Goal: Task Accomplishment & Management: Manage account settings

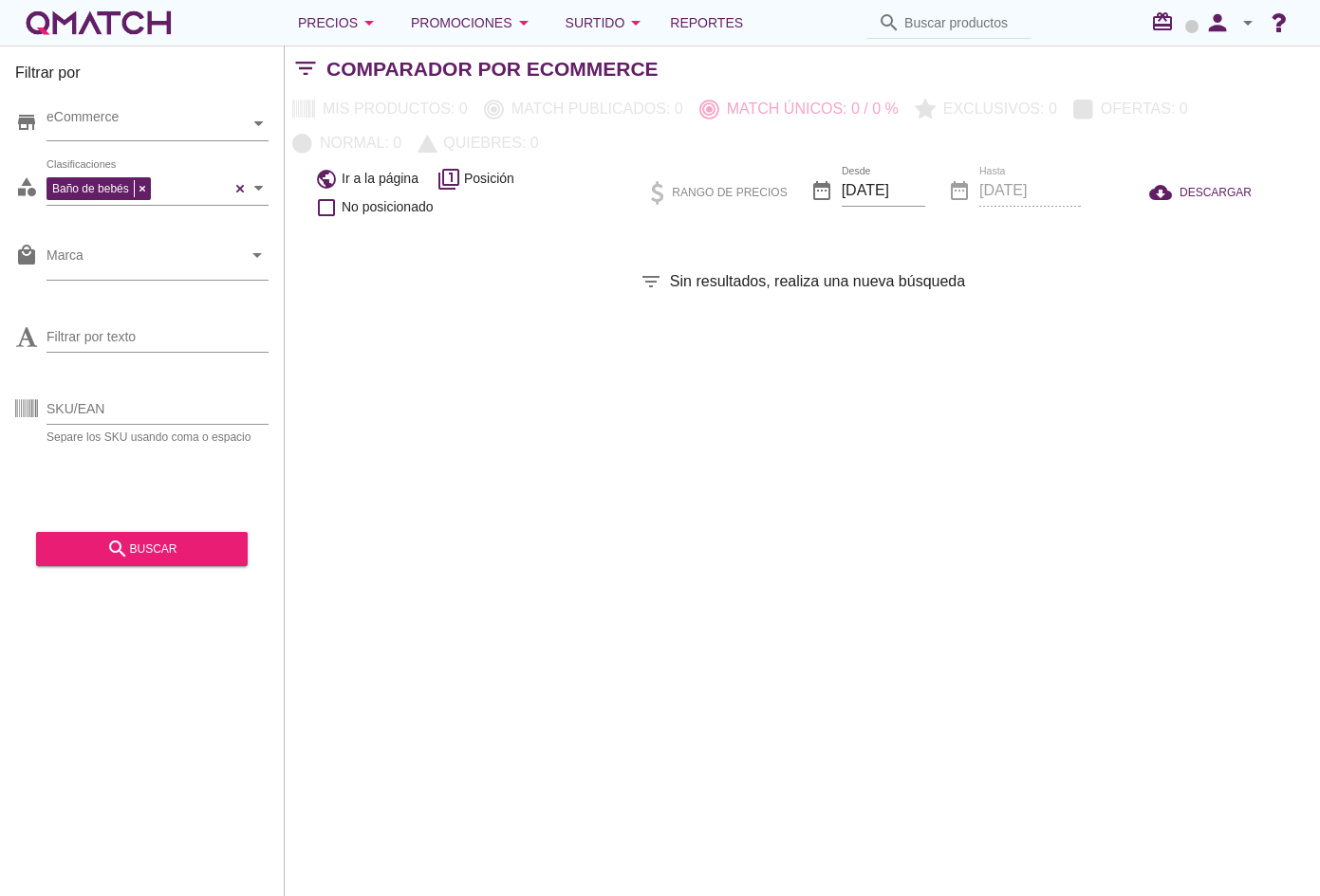
drag, startPoint x: 682, startPoint y: 513, endPoint x: 620, endPoint y: 577, distance: 89.1
click at [620, 577] on div "Filtrar por store eCommerce category Baño de bebés Clasificaciones local_mall M…" at bounding box center [802, 471] width 1035 height 851
click at [158, 556] on div "search buscar" at bounding box center [141, 548] width 180 height 23
click at [191, 556] on div "search buscar" at bounding box center [141, 548] width 180 height 23
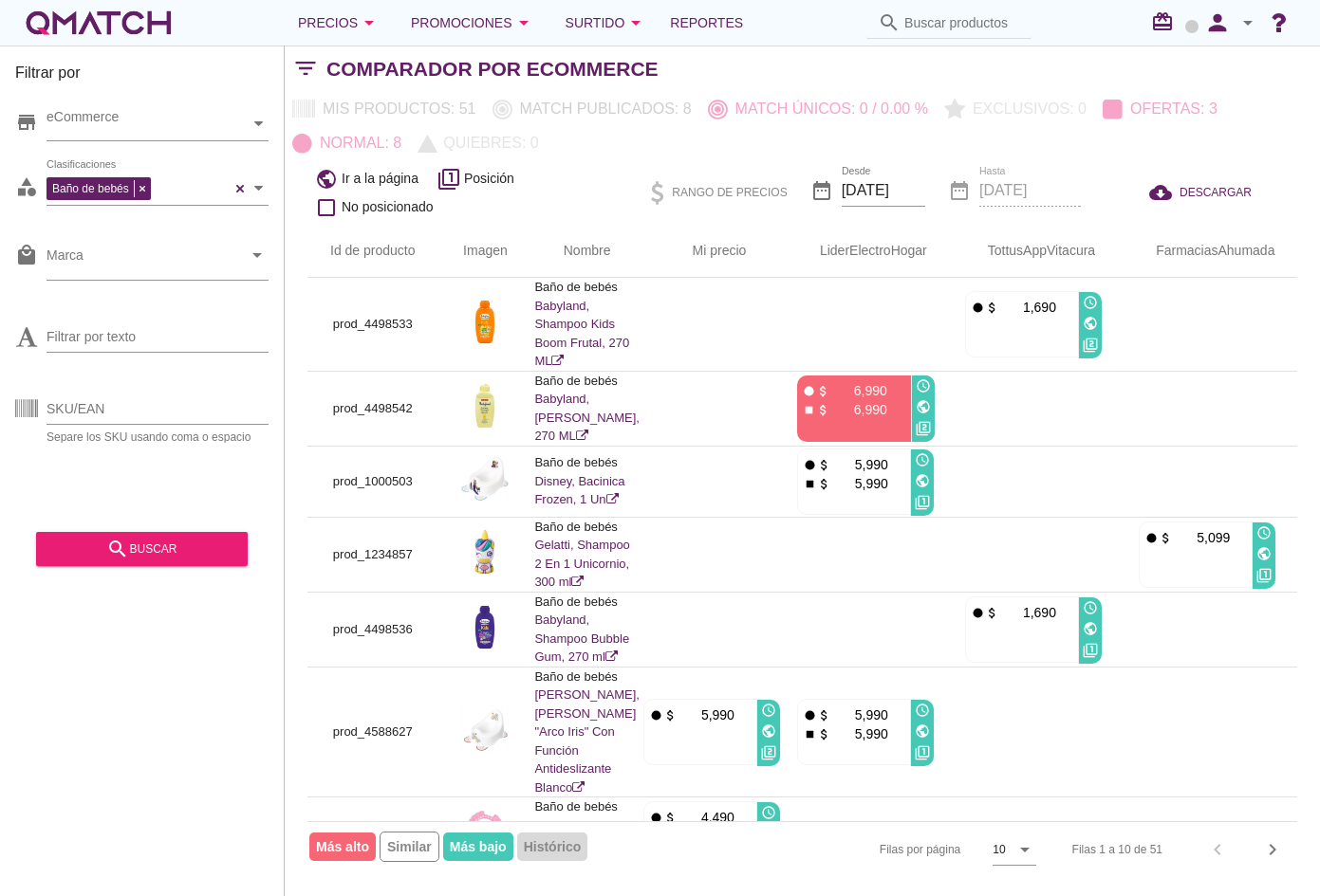
click at [1242, 13] on icon "arrow_drop_down" at bounding box center [1247, 23] width 23 height 23
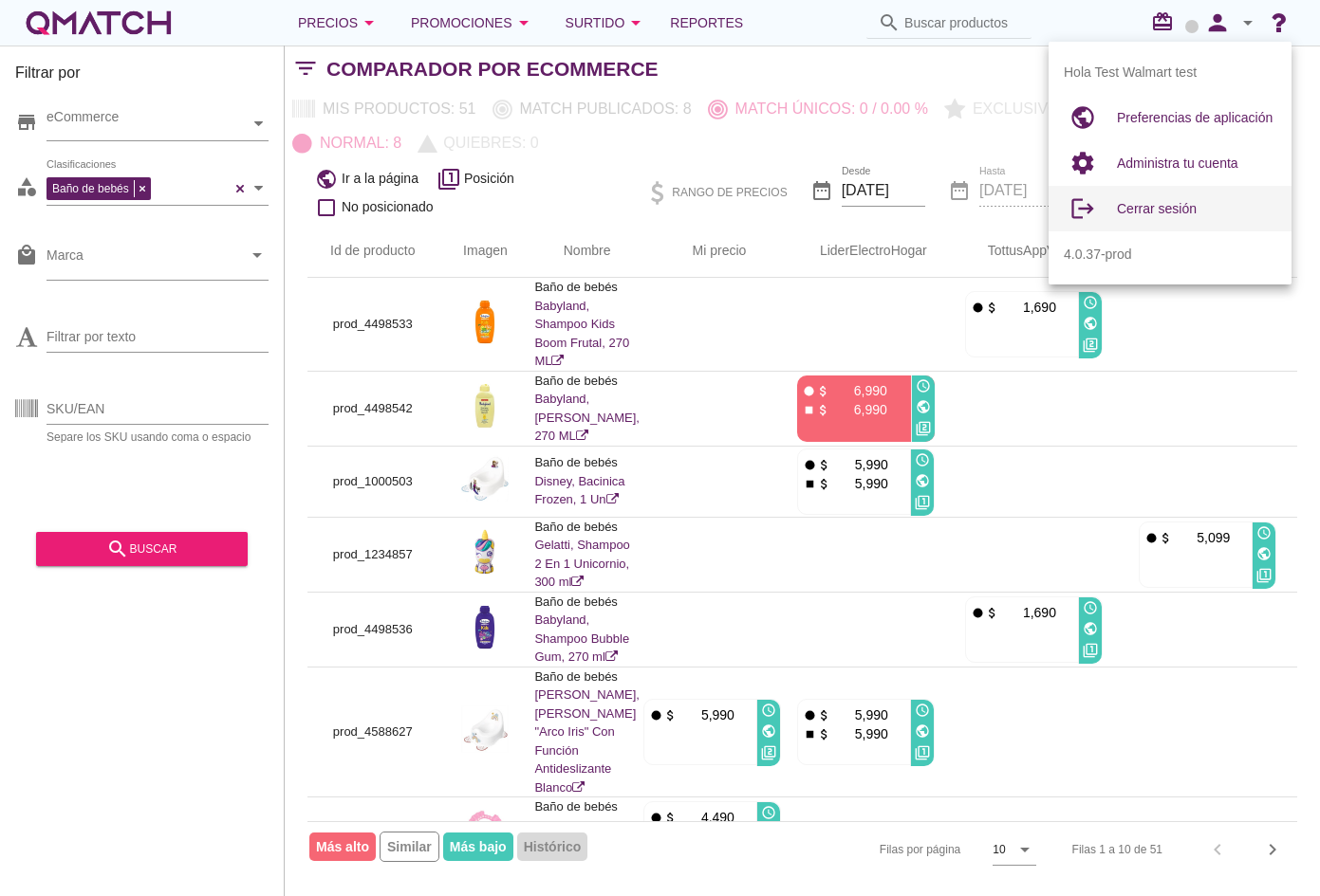
click at [1160, 206] on span "Cerrar sesión" at bounding box center [1156, 208] width 80 height 15
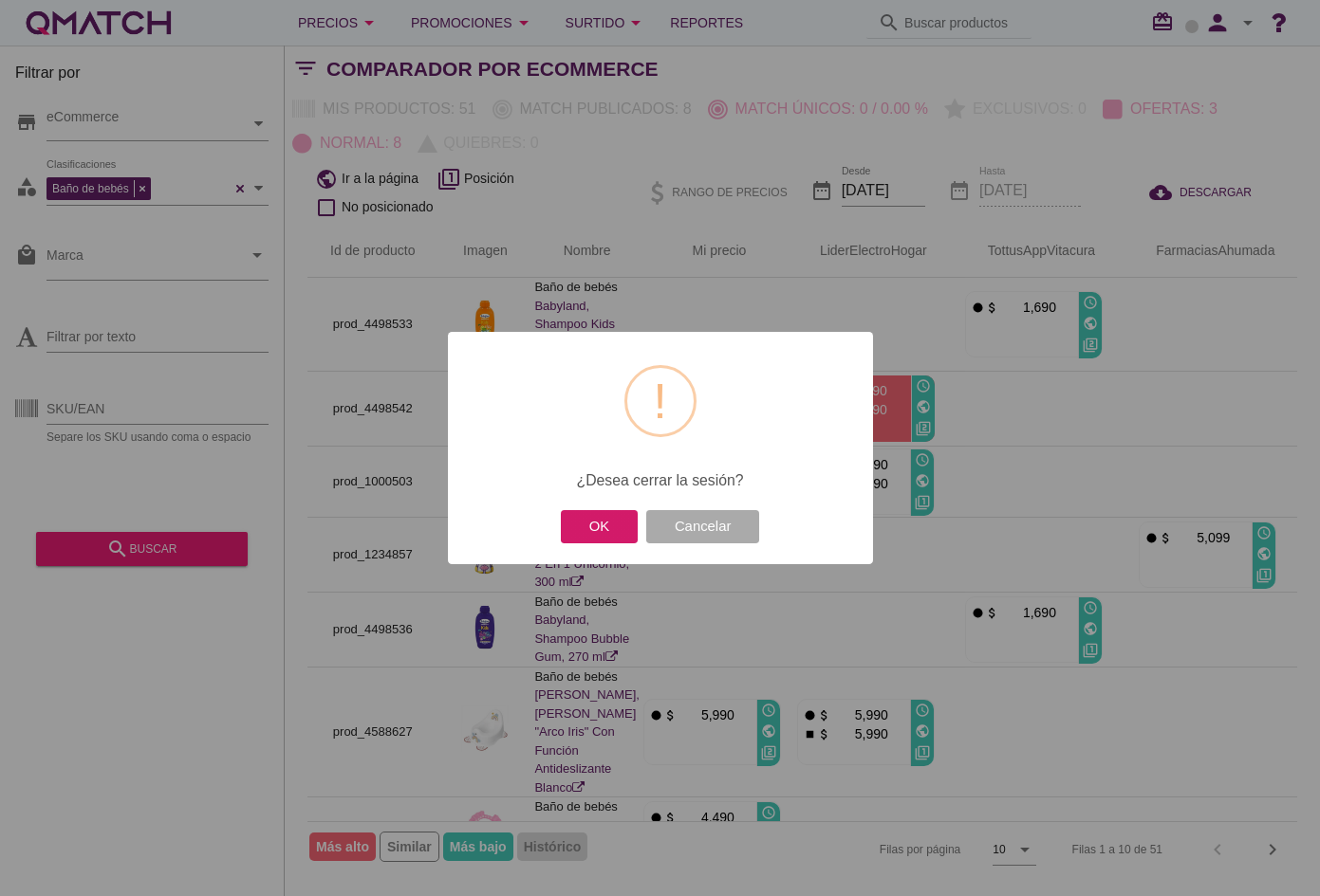
click at [618, 528] on button "OK" at bounding box center [599, 527] width 77 height 33
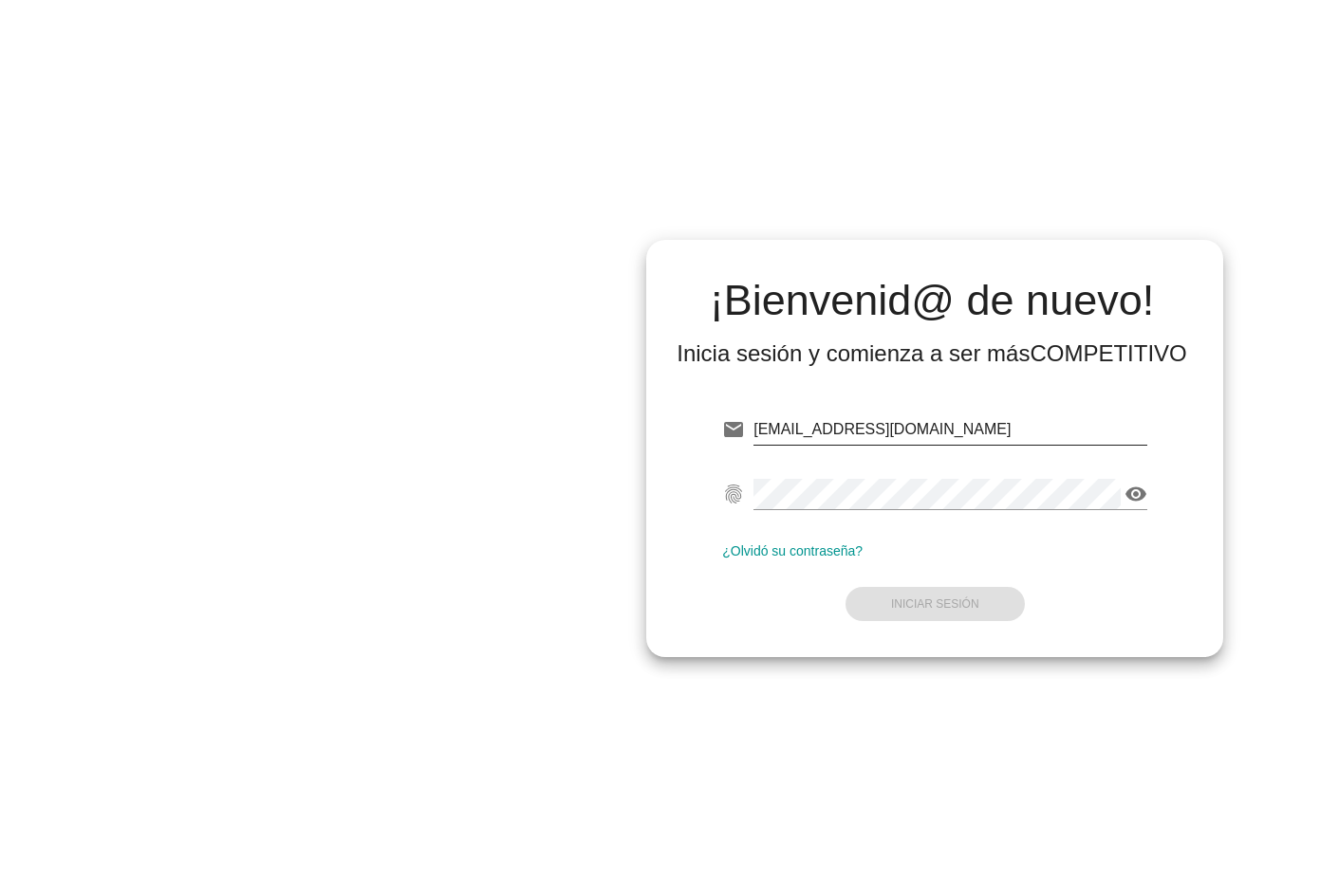
click at [839, 432] on input "[EMAIL_ADDRESS][DOMAIN_NAME]" at bounding box center [951, 429] width 394 height 31
drag, startPoint x: 839, startPoint y: 432, endPoint x: 943, endPoint y: 427, distance: 104.1
click at [943, 427] on input "[EMAIL_ADDRESS][DOMAIN_NAME]" at bounding box center [951, 429] width 394 height 31
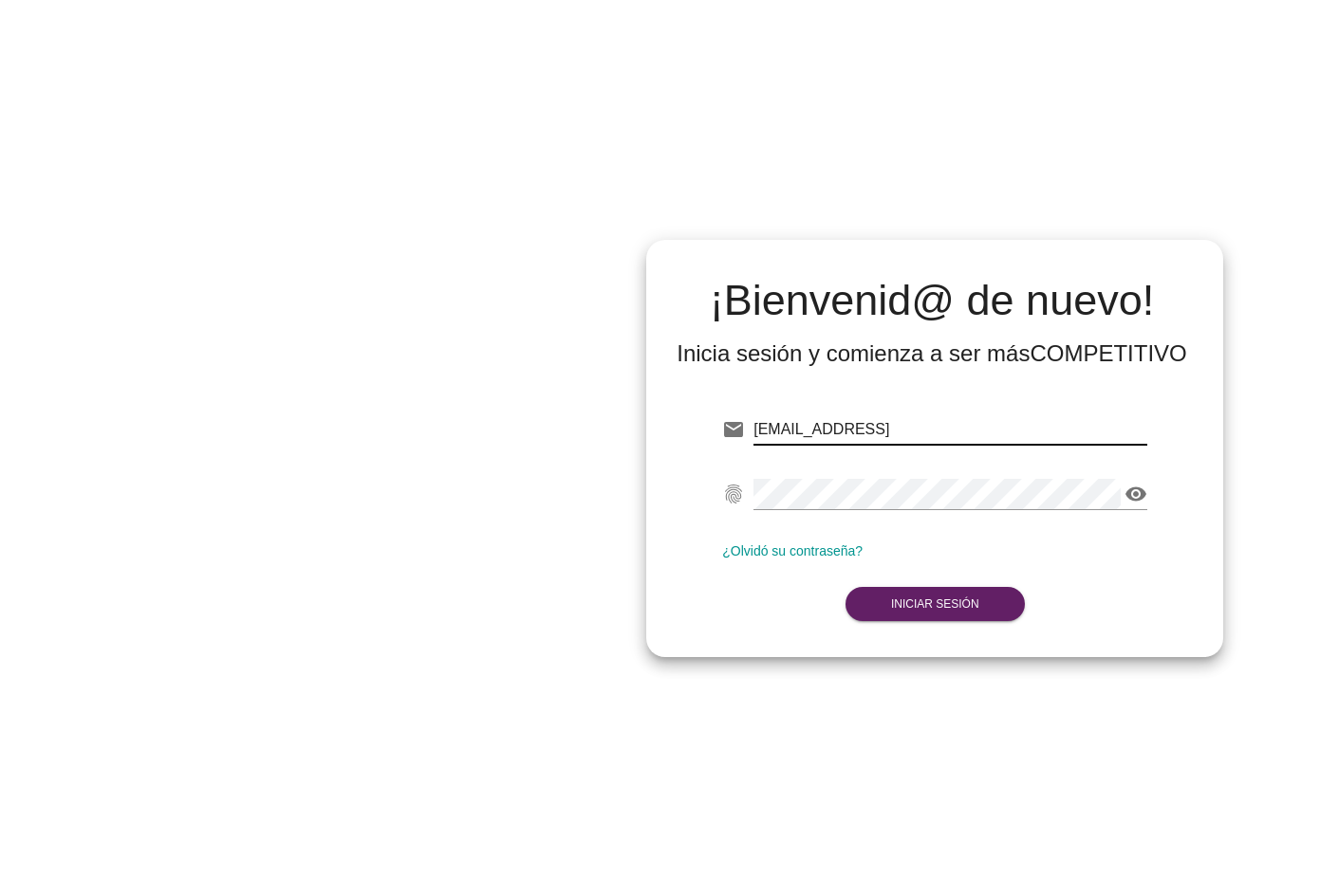
type input "[EMAIL_ADDRESS][DOMAIN_NAME]"
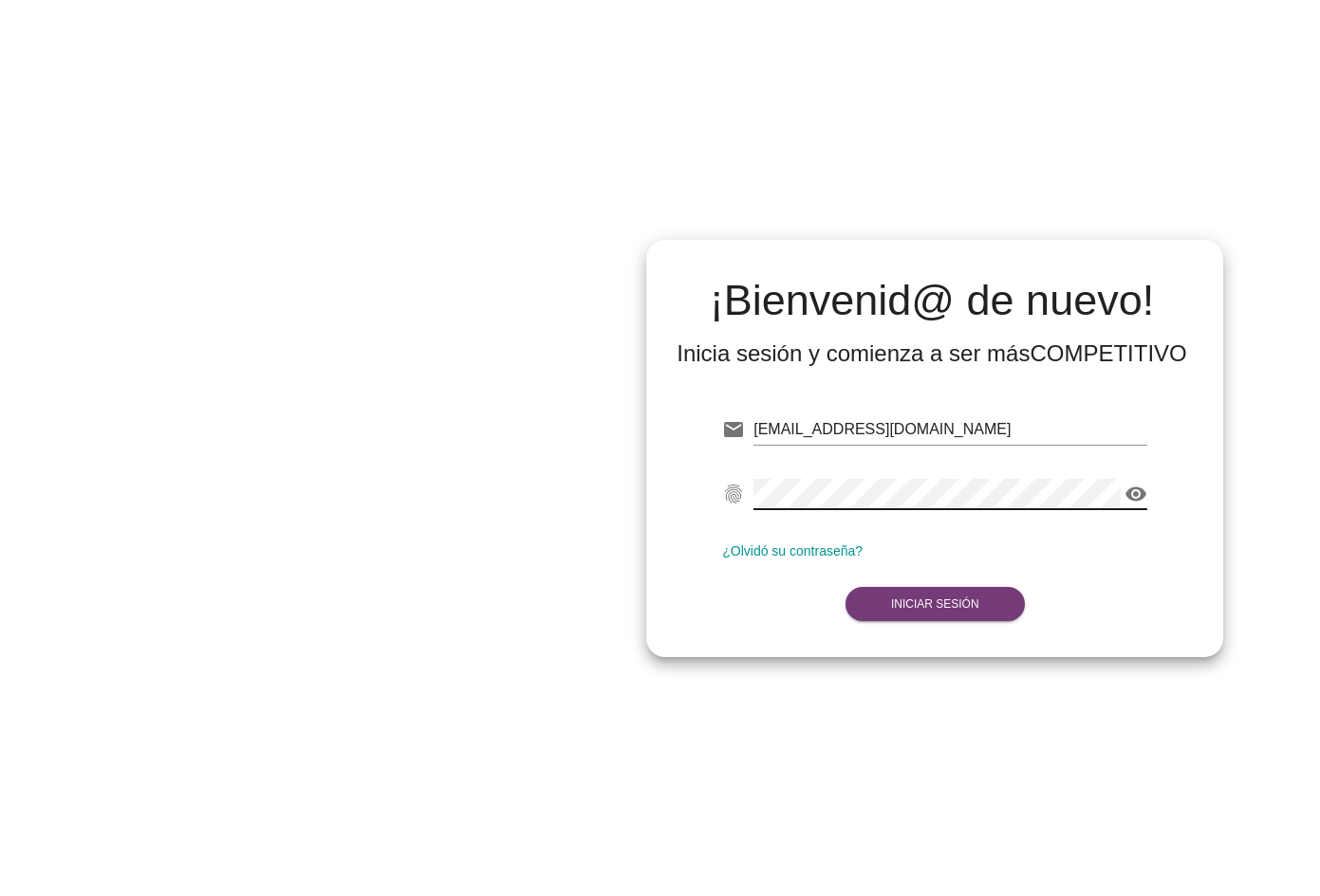
click at [940, 595] on button "Iniciar Sesión" at bounding box center [935, 604] width 179 height 34
